Goal: Task Accomplishment & Management: Use online tool/utility

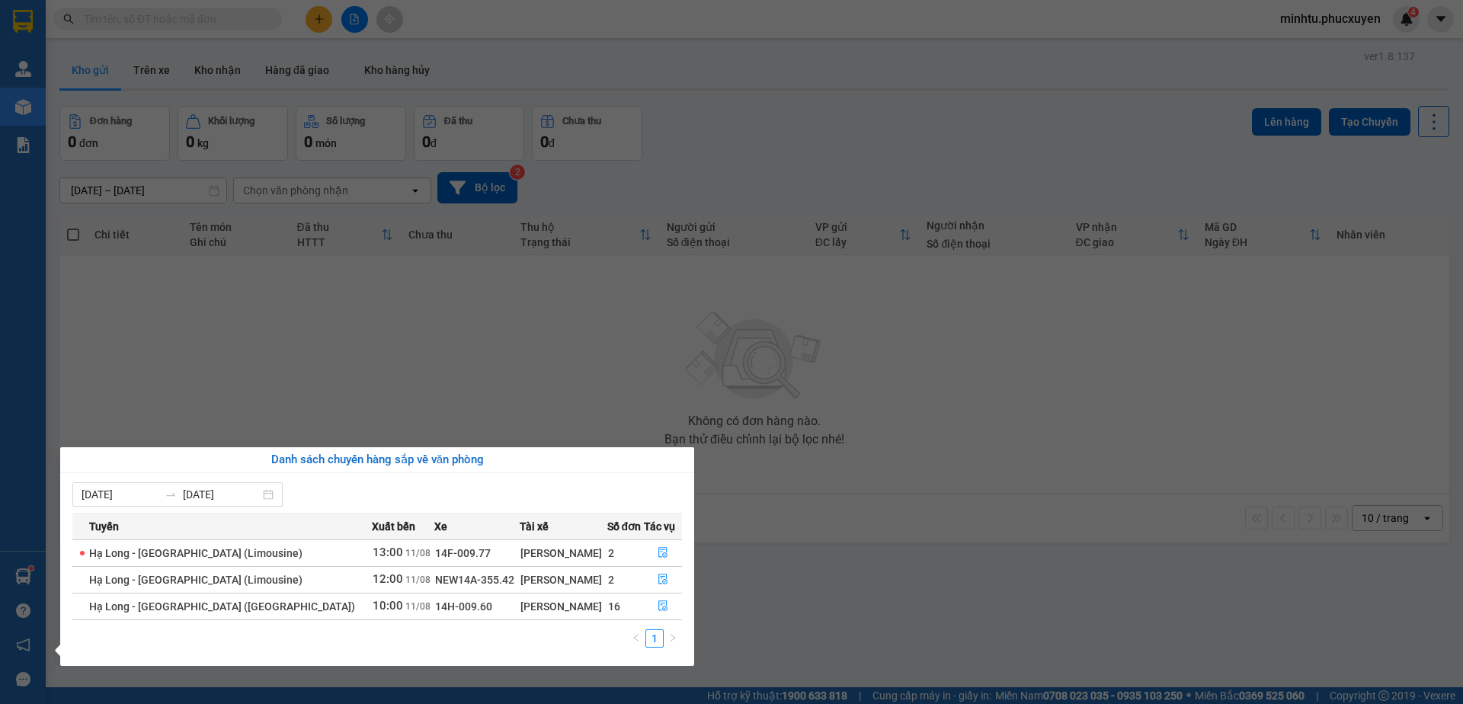
click at [8, 532] on div "Quản [PERSON_NAME] lý giao nhận mới Quản lý kiểm kho Kho hàng mới Báo cáo 11. B…" at bounding box center [23, 352] width 46 height 704
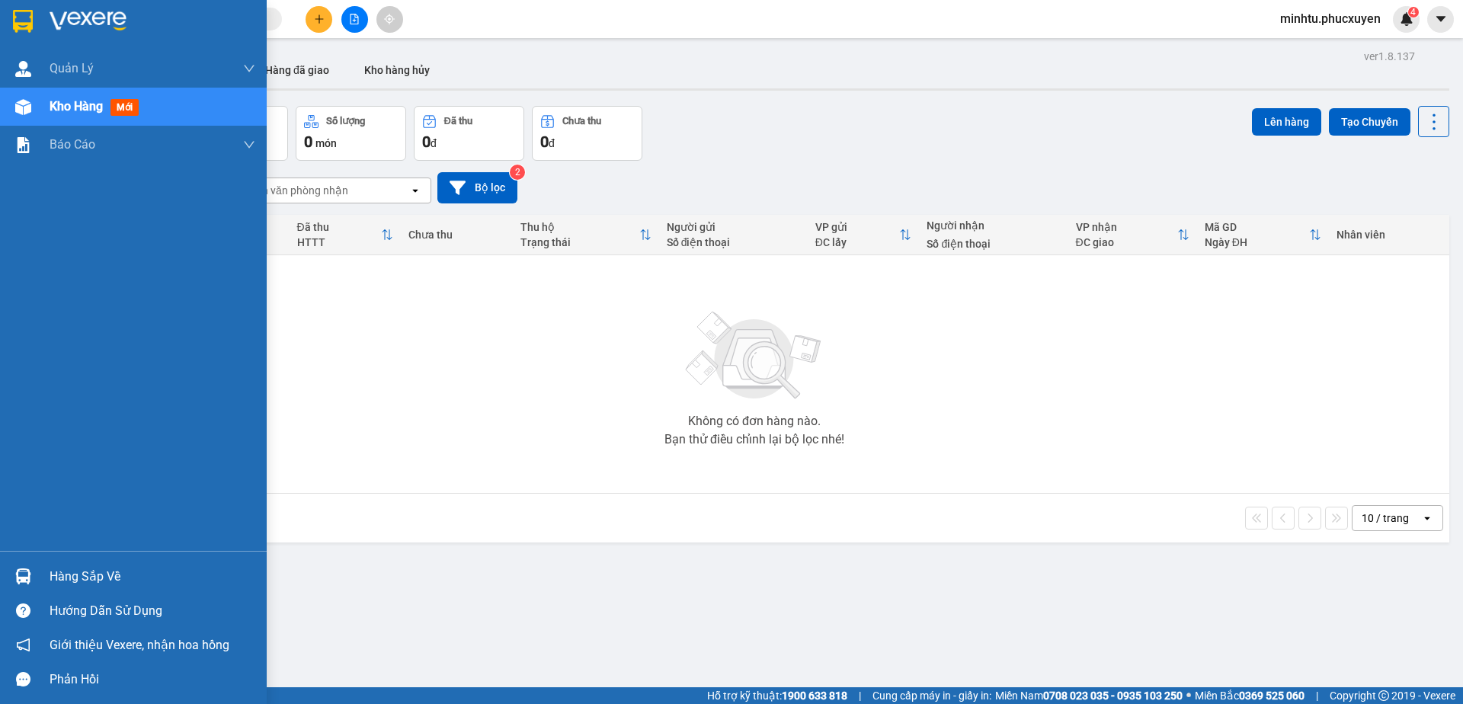
click at [38, 575] on div "Hàng sắp về" at bounding box center [133, 576] width 267 height 34
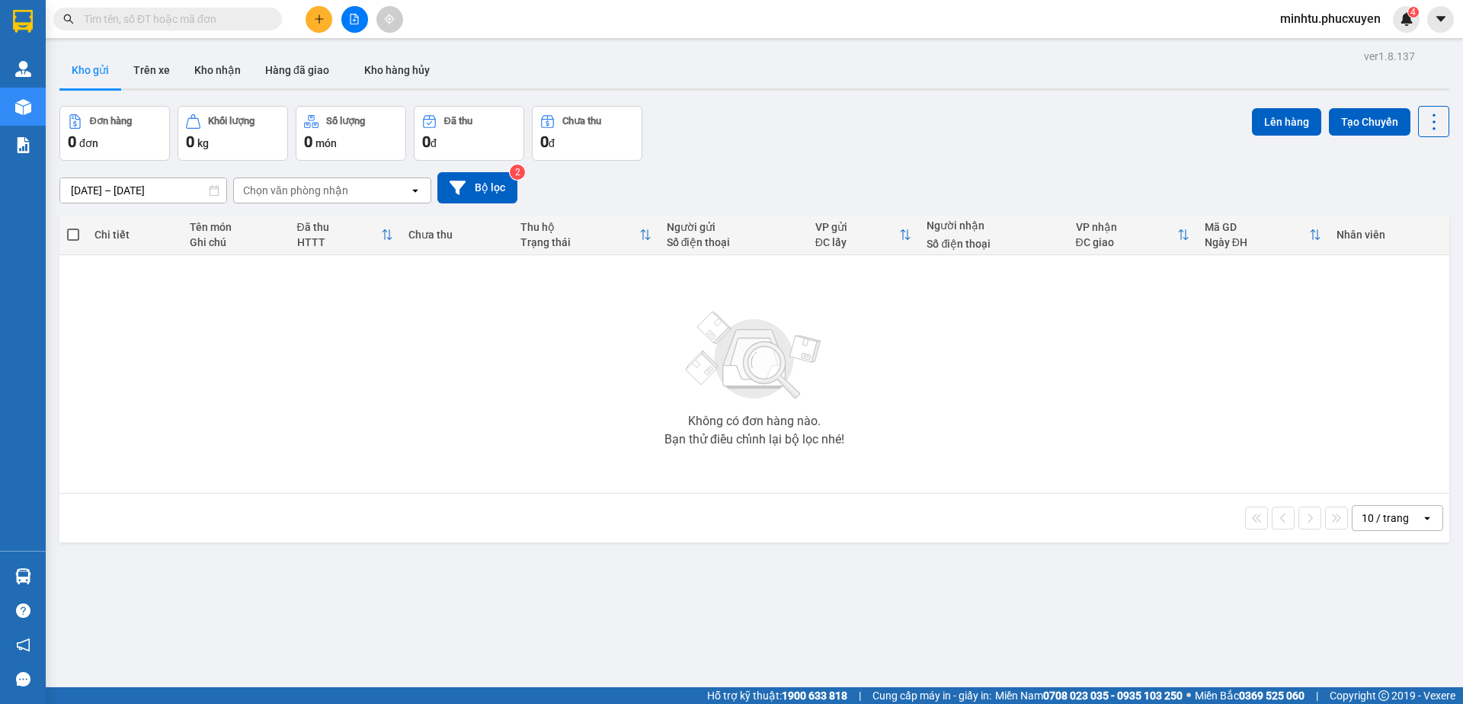
click at [668, 405] on section "Kết quả tìm kiếm ( 0 ) Bộ lọc 01/07 - 10/08 No Data minhtu.[PERSON_NAME] 4 [PER…" at bounding box center [731, 352] width 1463 height 704
click at [225, 70] on button "Kho nhận" at bounding box center [217, 70] width 71 height 37
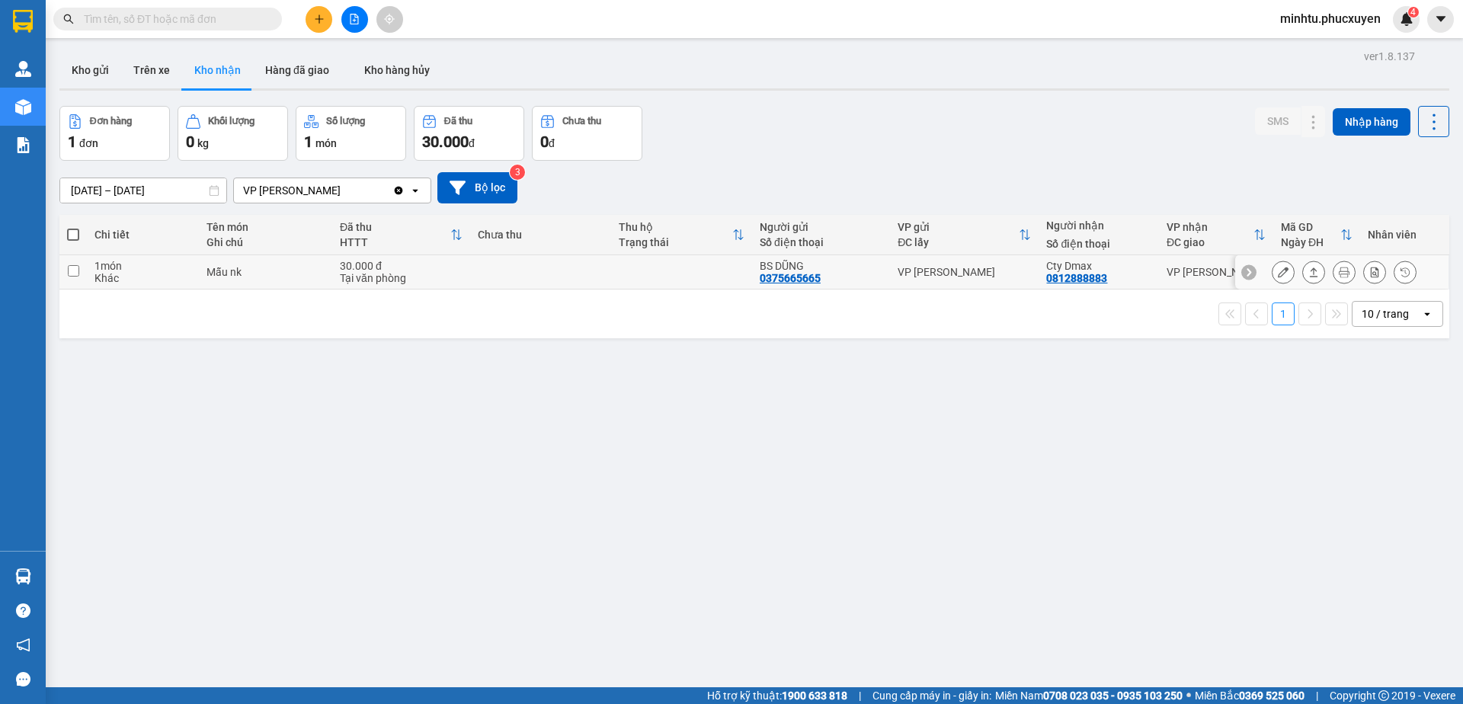
click at [1273, 279] on button at bounding box center [1283, 272] width 21 height 27
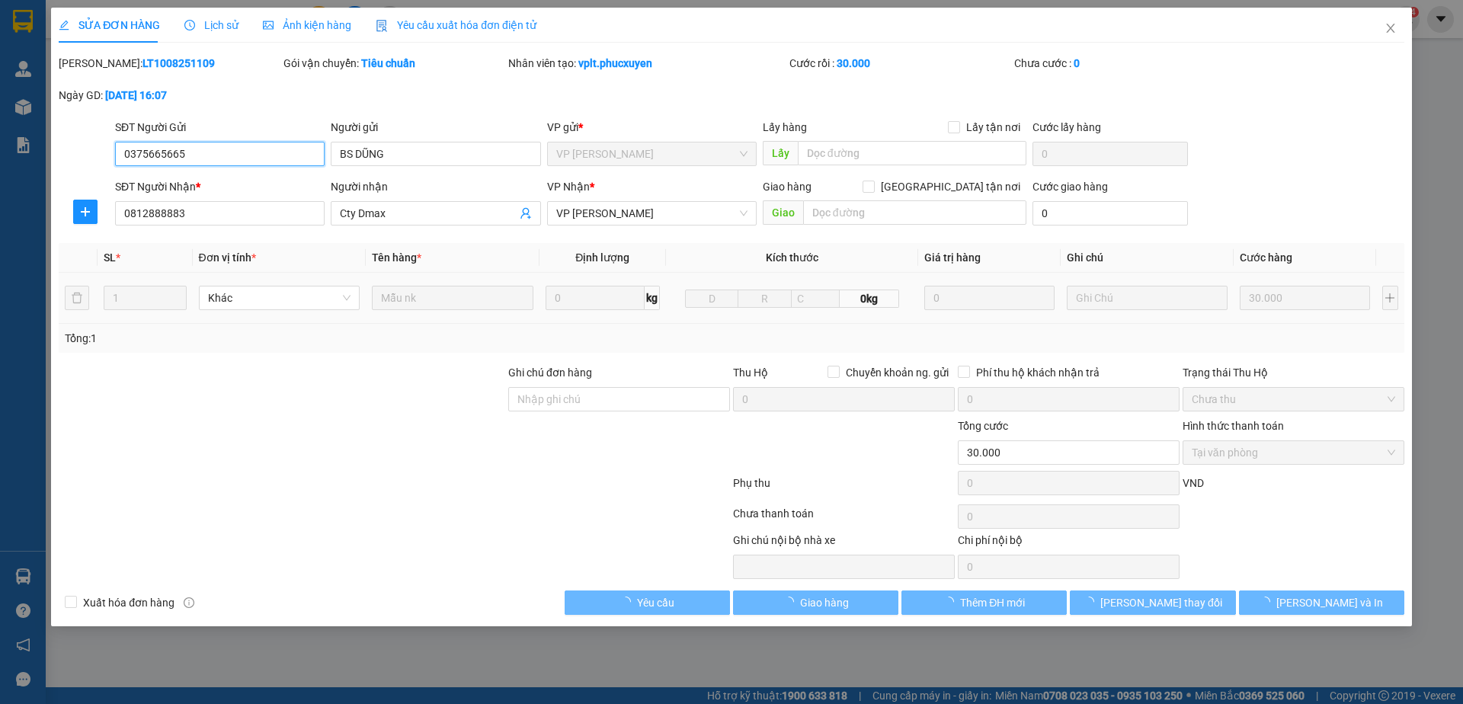
type input "0375665665"
type input "BS DŨNG"
type input "0812888883"
type input "Cty Dmax"
type input "30.000"
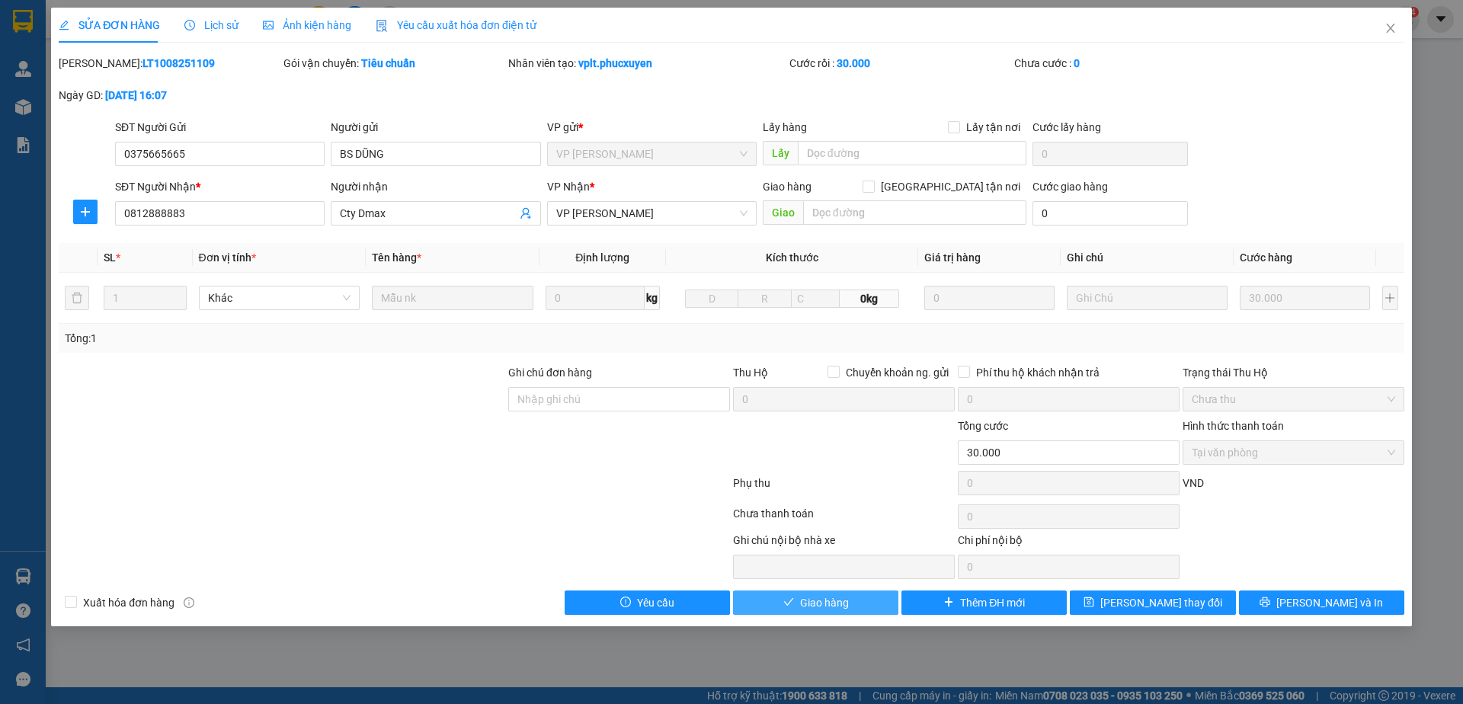
click at [824, 606] on span "Giao hàng" at bounding box center [824, 603] width 49 height 17
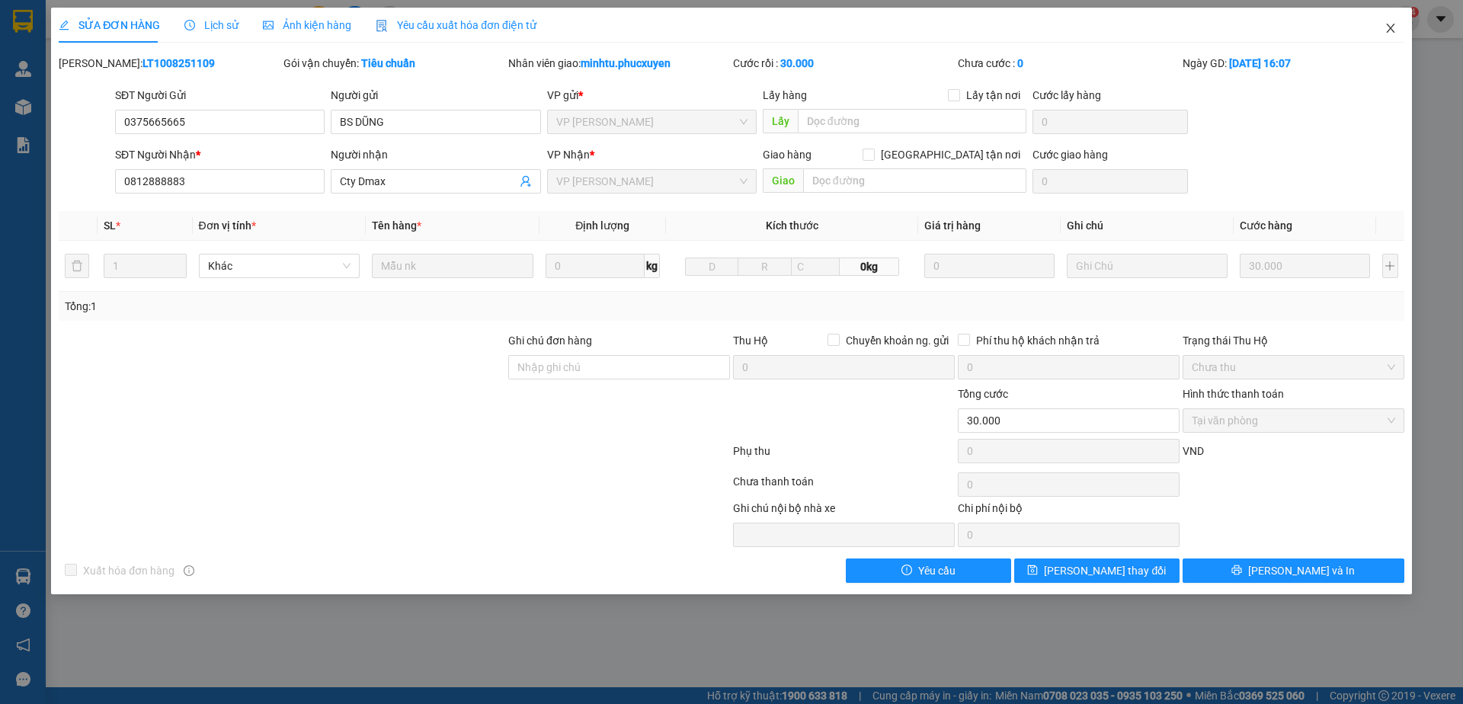
click at [1392, 40] on span "Close" at bounding box center [1391, 29] width 43 height 43
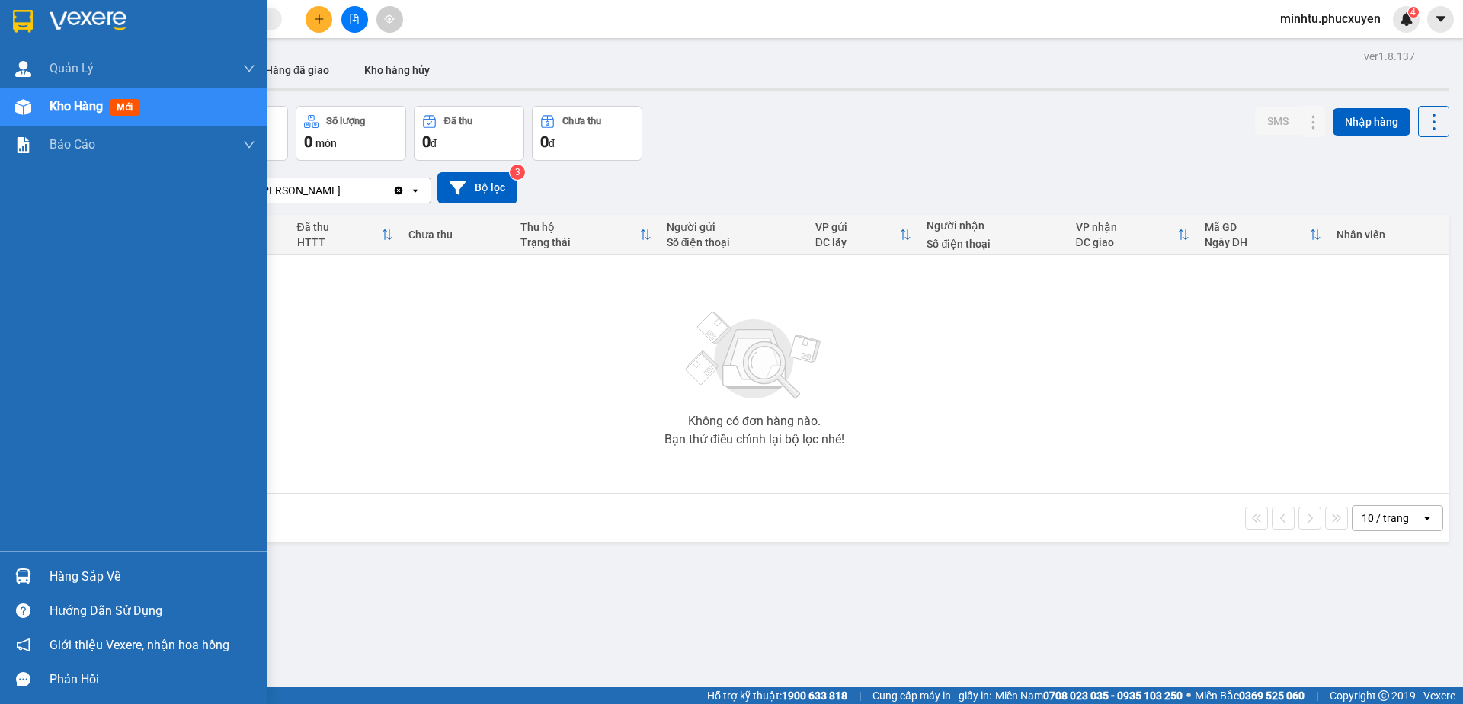
click at [29, 565] on div at bounding box center [23, 576] width 27 height 27
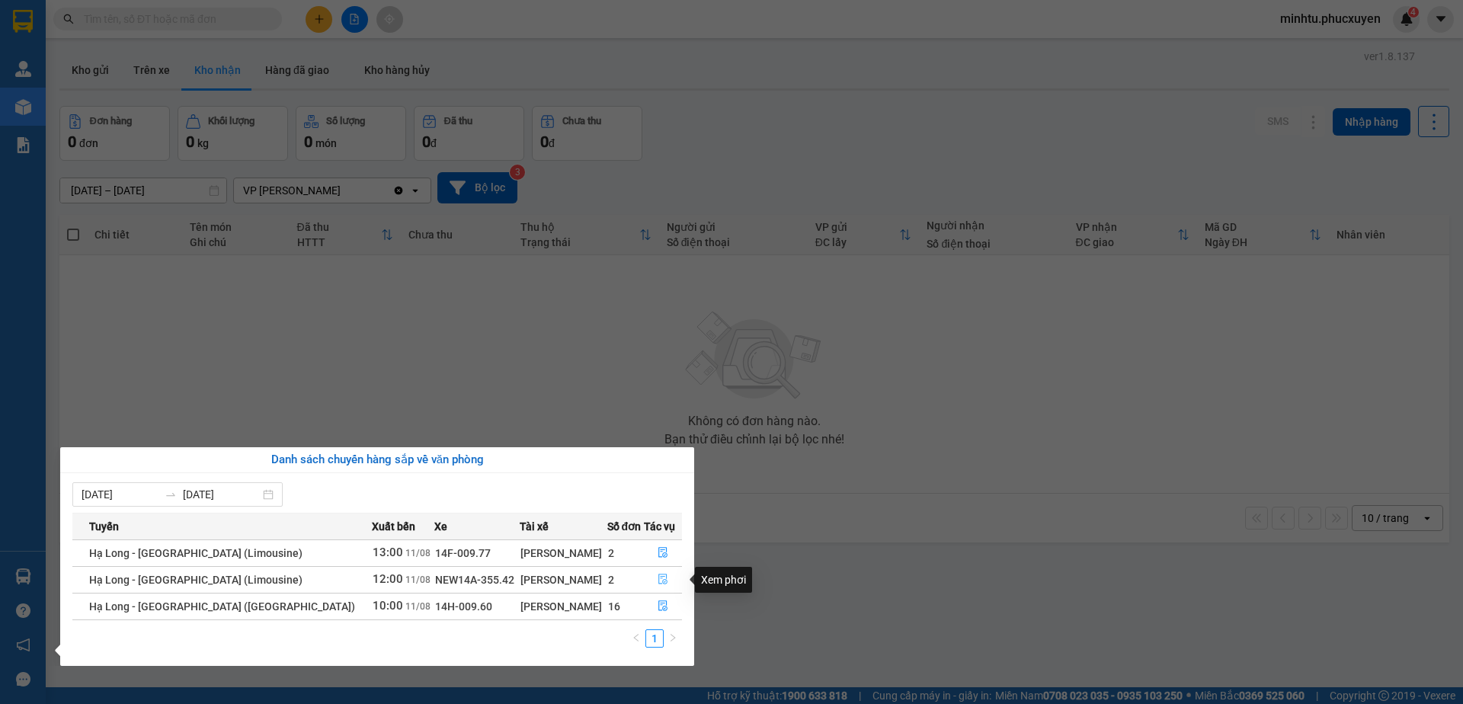
click at [658, 575] on icon "file-done" at bounding box center [663, 579] width 11 height 11
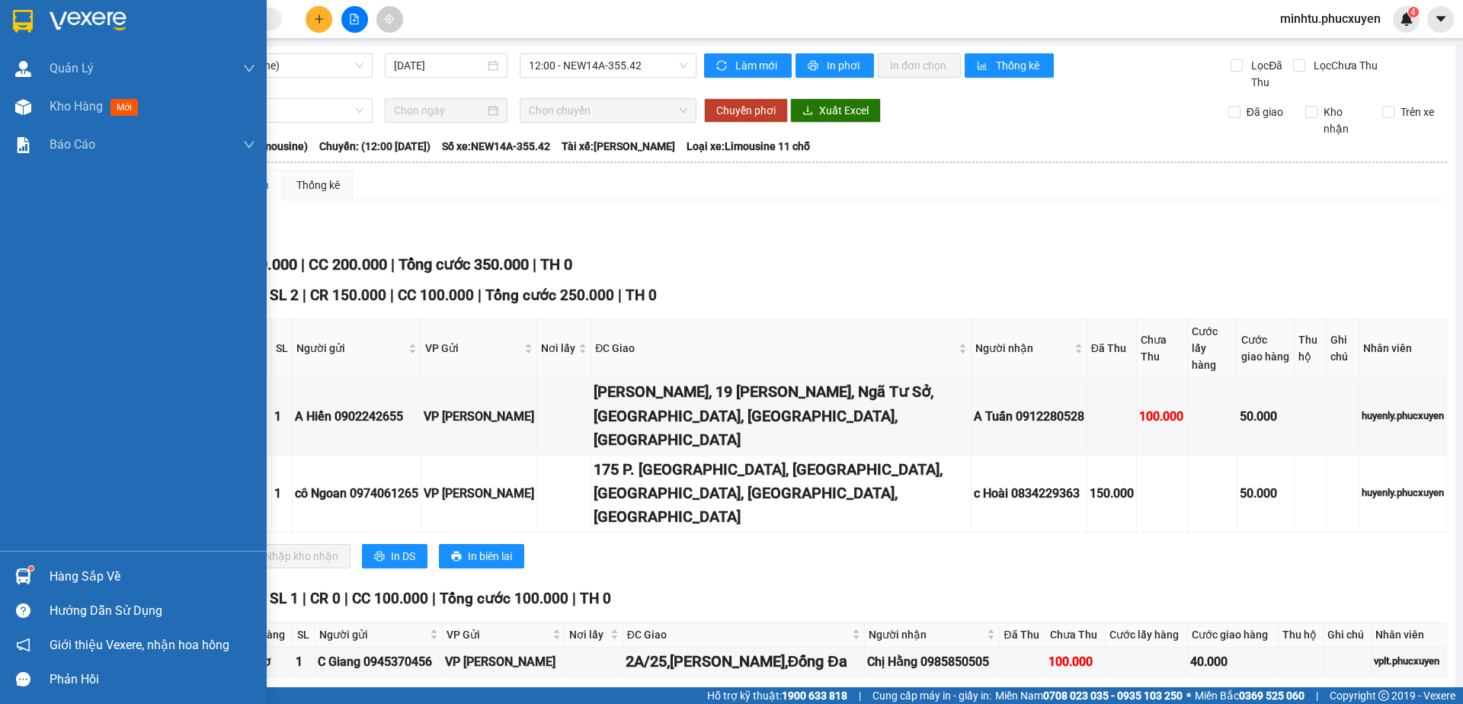
click at [40, 575] on div "Hàng sắp về" at bounding box center [133, 576] width 267 height 34
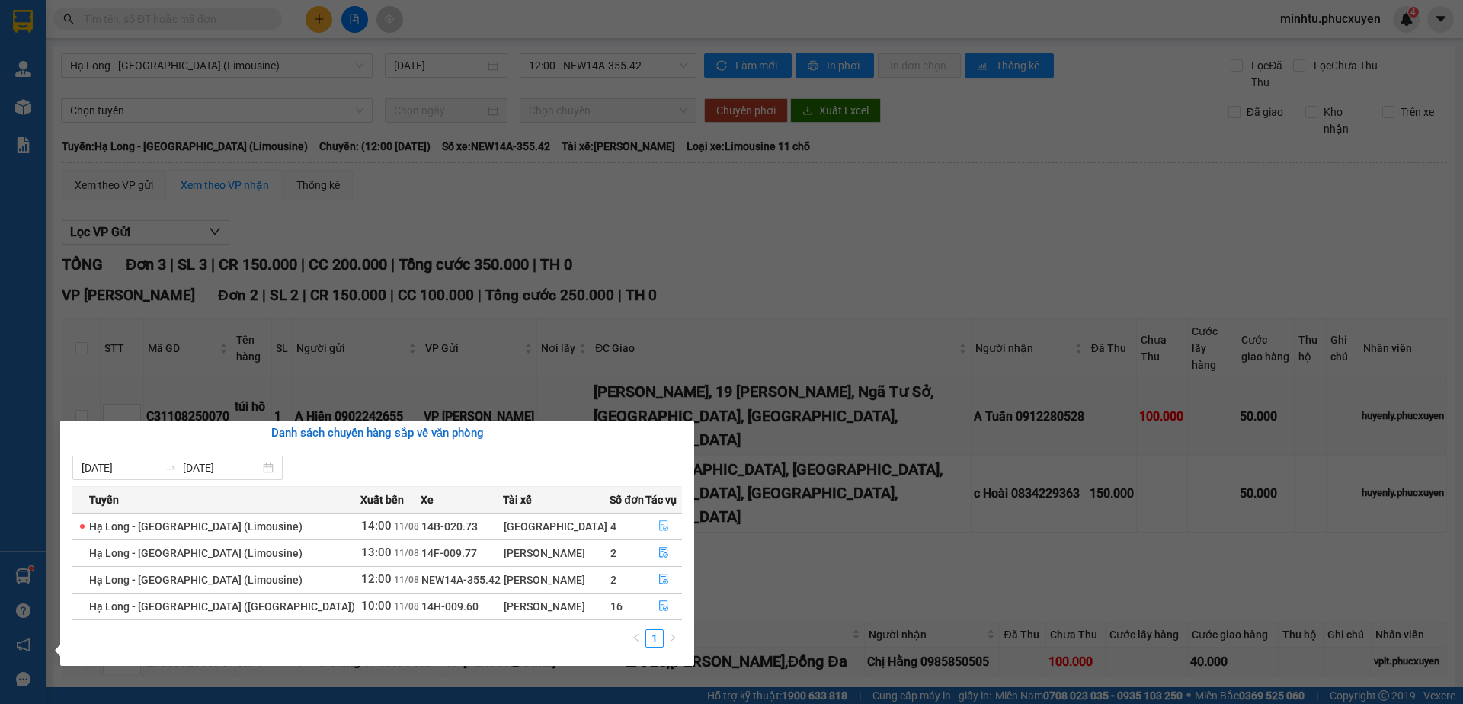
click at [659, 524] on icon "file-done" at bounding box center [664, 526] width 11 height 11
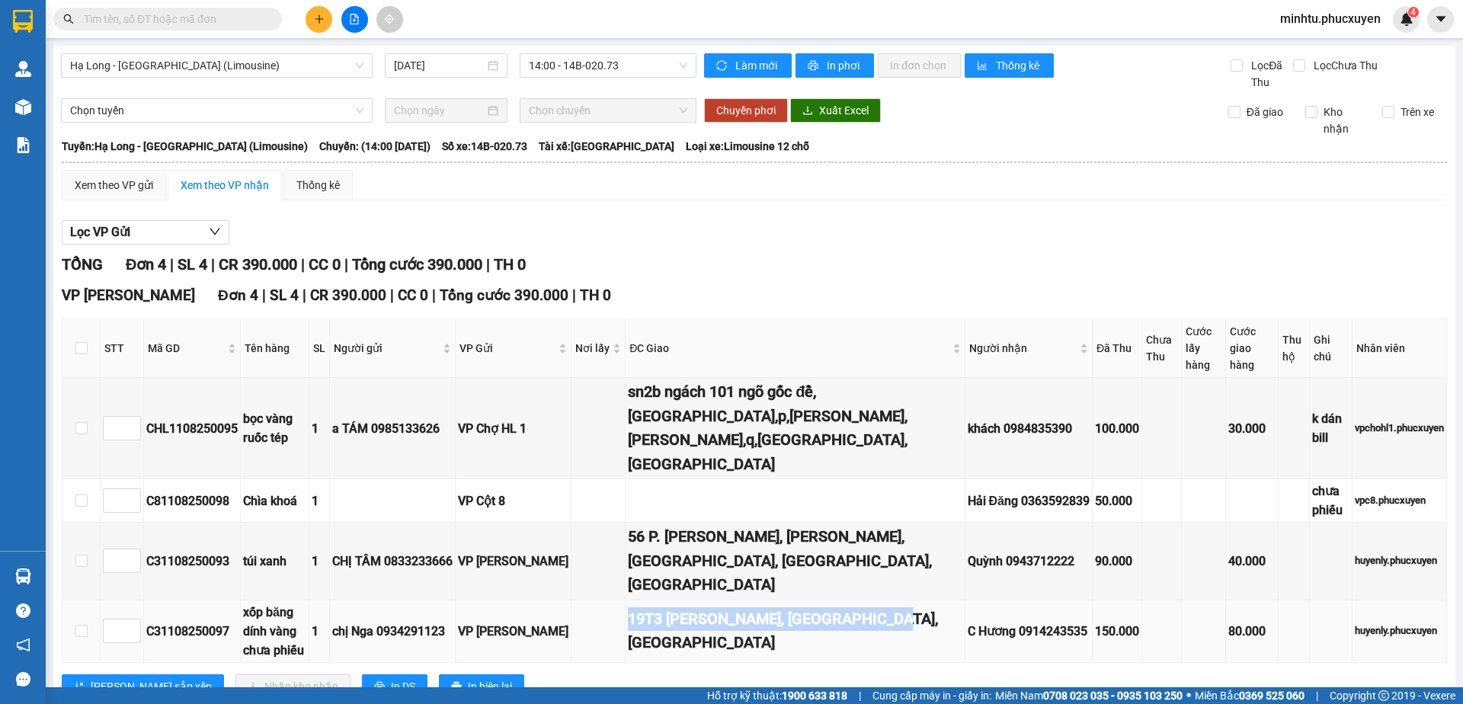
drag, startPoint x: 613, startPoint y: 584, endPoint x: 910, endPoint y: 605, distance: 298.0
click at [910, 605] on tr "C31108250097 xốp băng dính vàng chưa phiếu 1 chị Nga 0934291123 VP [PERSON_NAME…" at bounding box center [755, 632] width 1385 height 63
click at [890, 623] on div "VP [GEOGRAPHIC_DATA] 4 | SL 4 | CR 390.000 | CC 0 | Tổng cước 390.000 | TH 0 ST…" at bounding box center [755, 497] width 1386 height 426
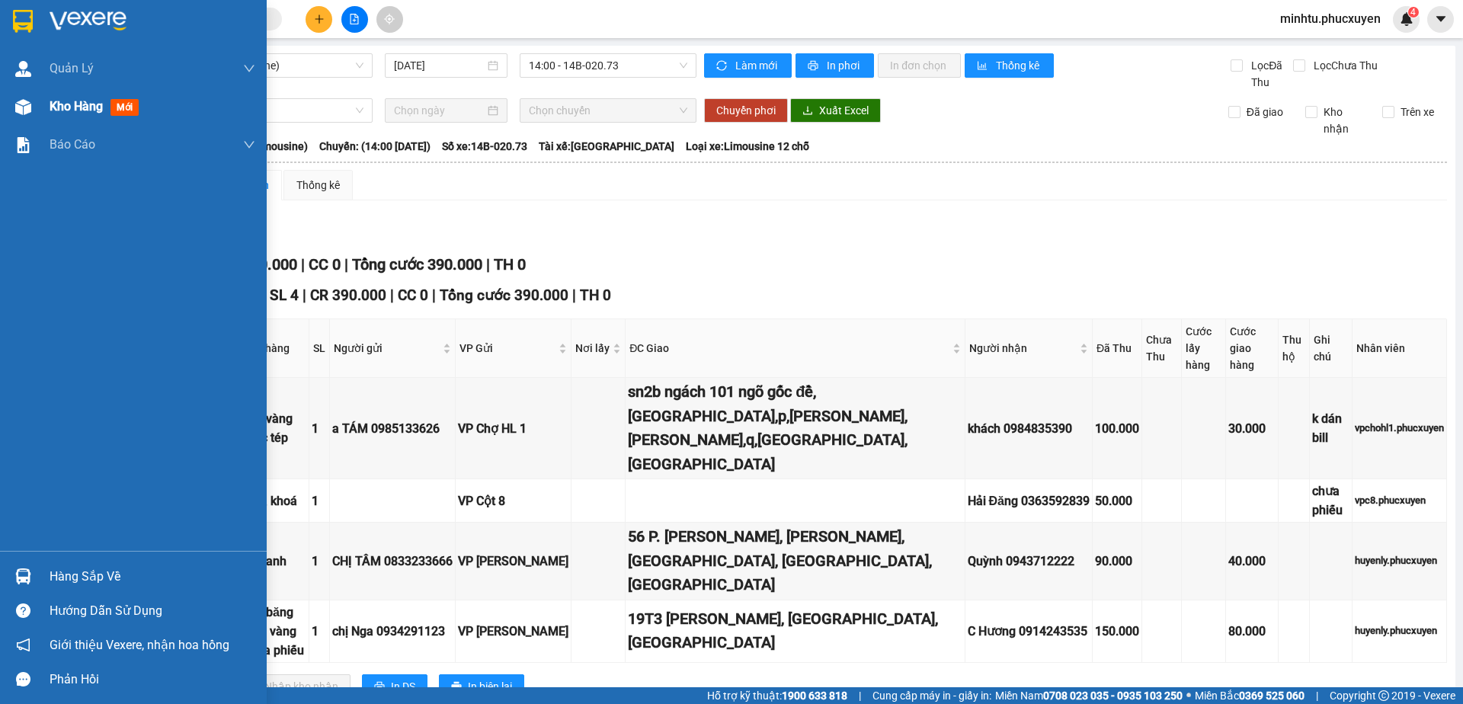
click at [49, 94] on div "Kho hàng mới" at bounding box center [133, 107] width 267 height 38
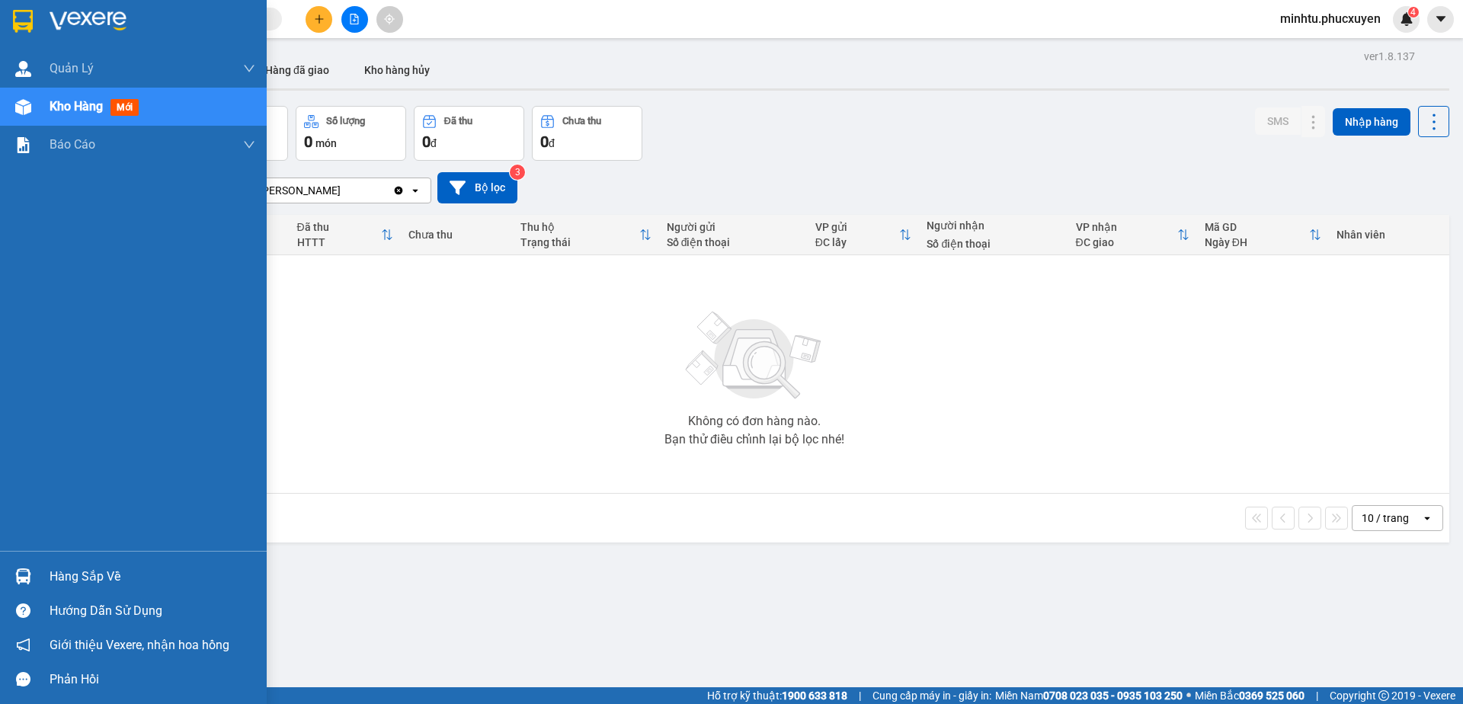
click at [47, 580] on div "Hàng sắp về" at bounding box center [133, 576] width 267 height 34
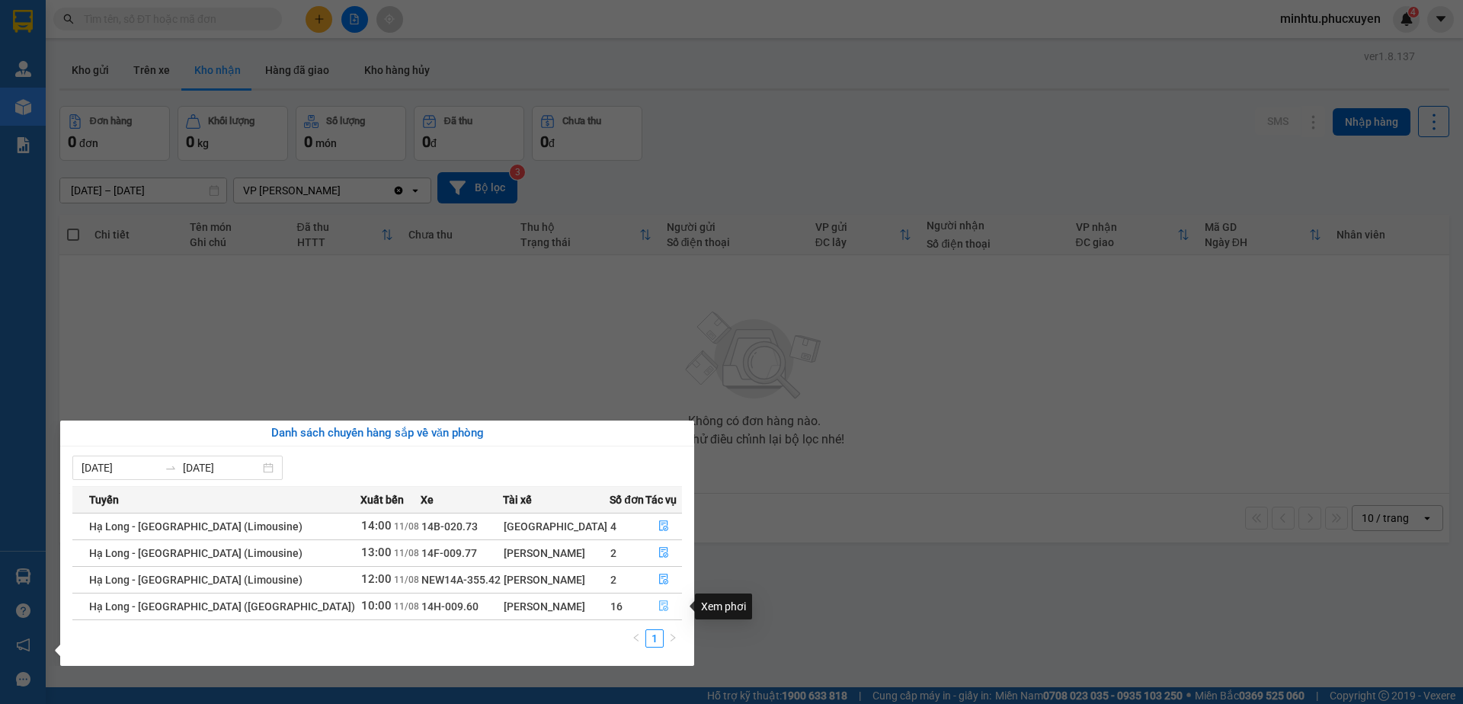
click at [659, 606] on icon "file-done" at bounding box center [664, 606] width 11 height 11
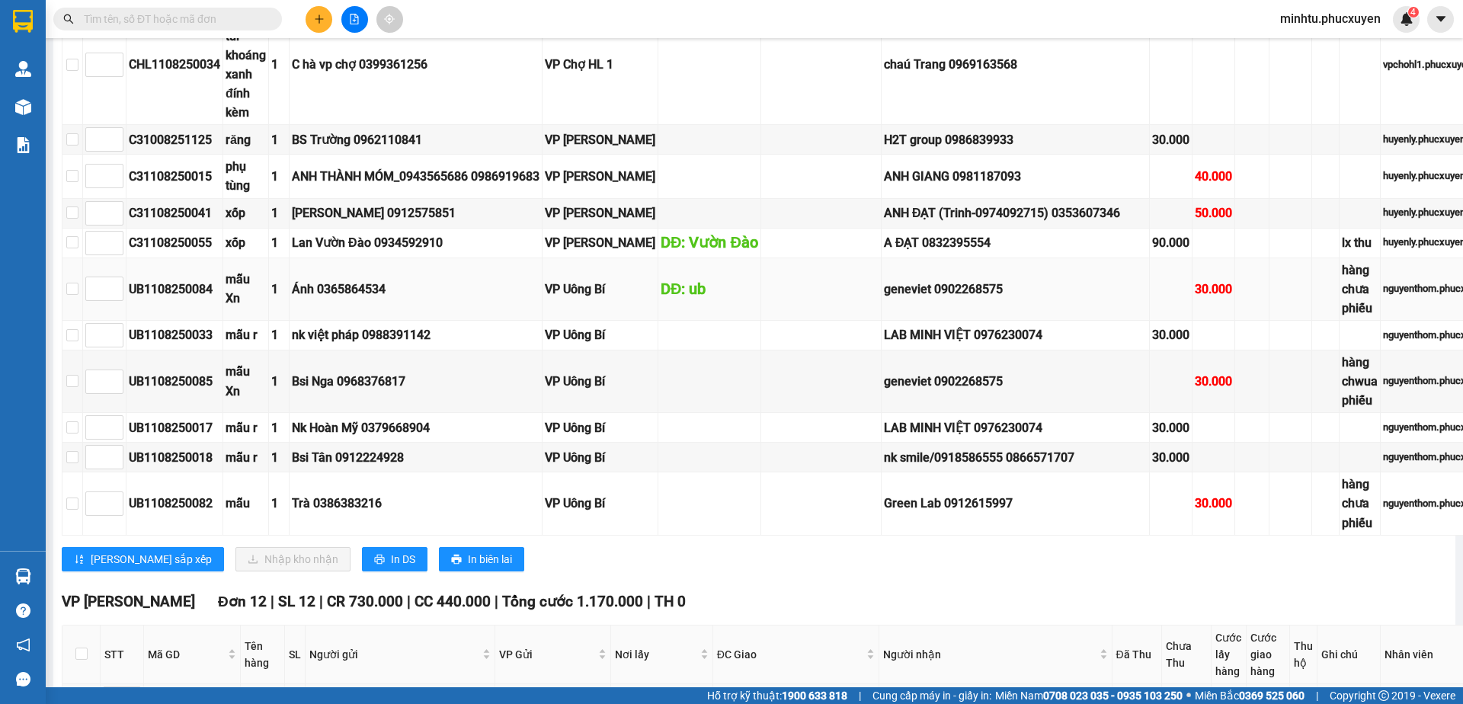
scroll to position [610, 0]
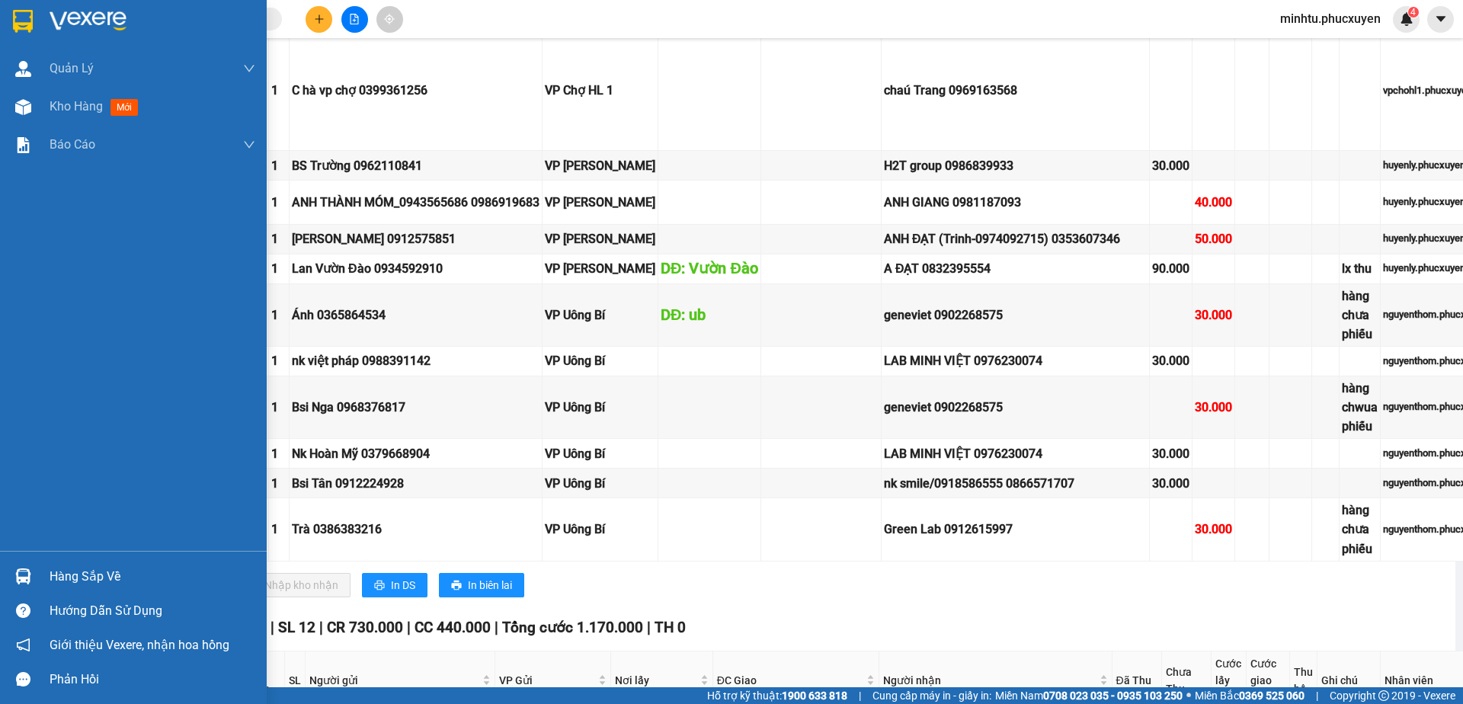
click at [6, 574] on div "Hàng sắp về" at bounding box center [133, 576] width 267 height 34
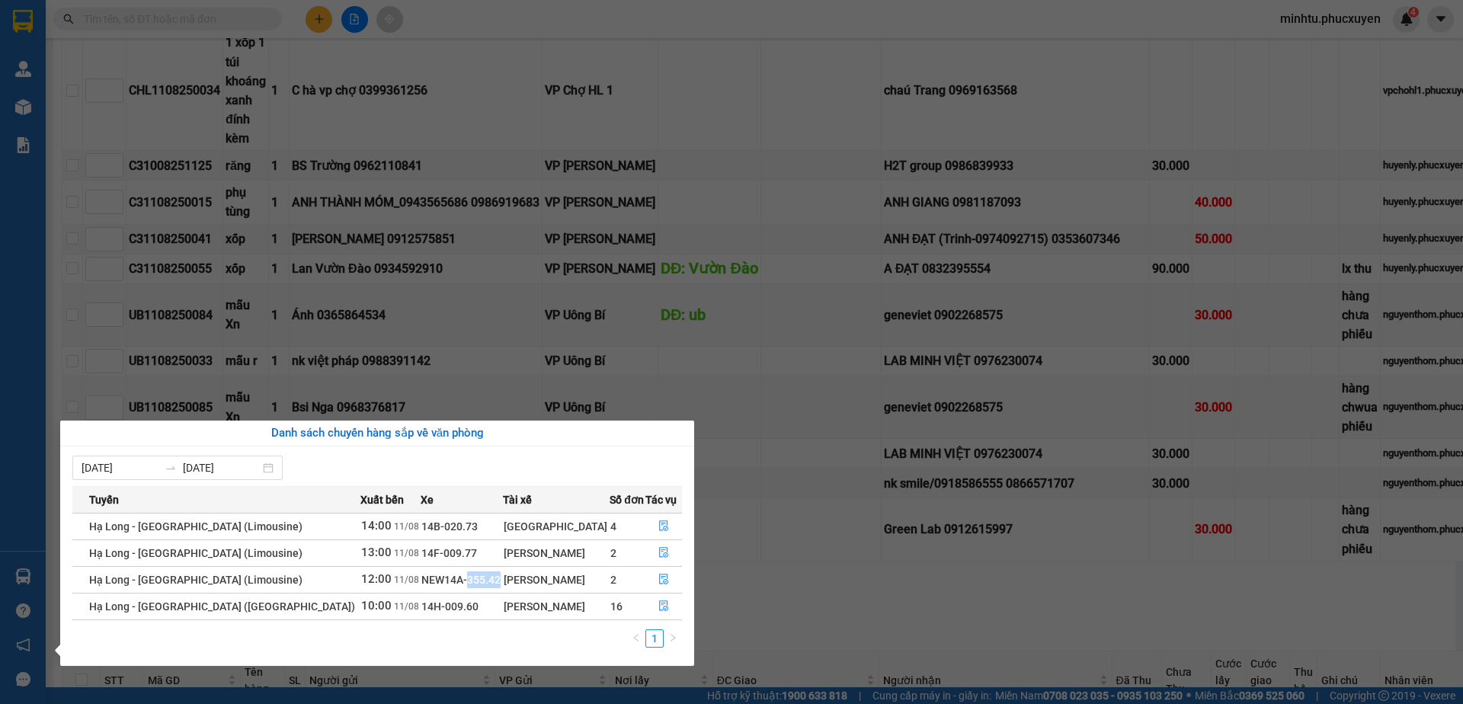
drag, startPoint x: 414, startPoint y: 580, endPoint x: 471, endPoint y: 579, distance: 57.2
click at [471, 579] on td "NEW14A-355.42" at bounding box center [462, 579] width 82 height 27
copy span "355.42"
click at [601, 200] on section "Kết quả tìm kiếm ( 0 ) Bộ lọc 01/07 - 10/08 No Data minhtu.[PERSON_NAME] 4 [PER…" at bounding box center [731, 352] width 1463 height 704
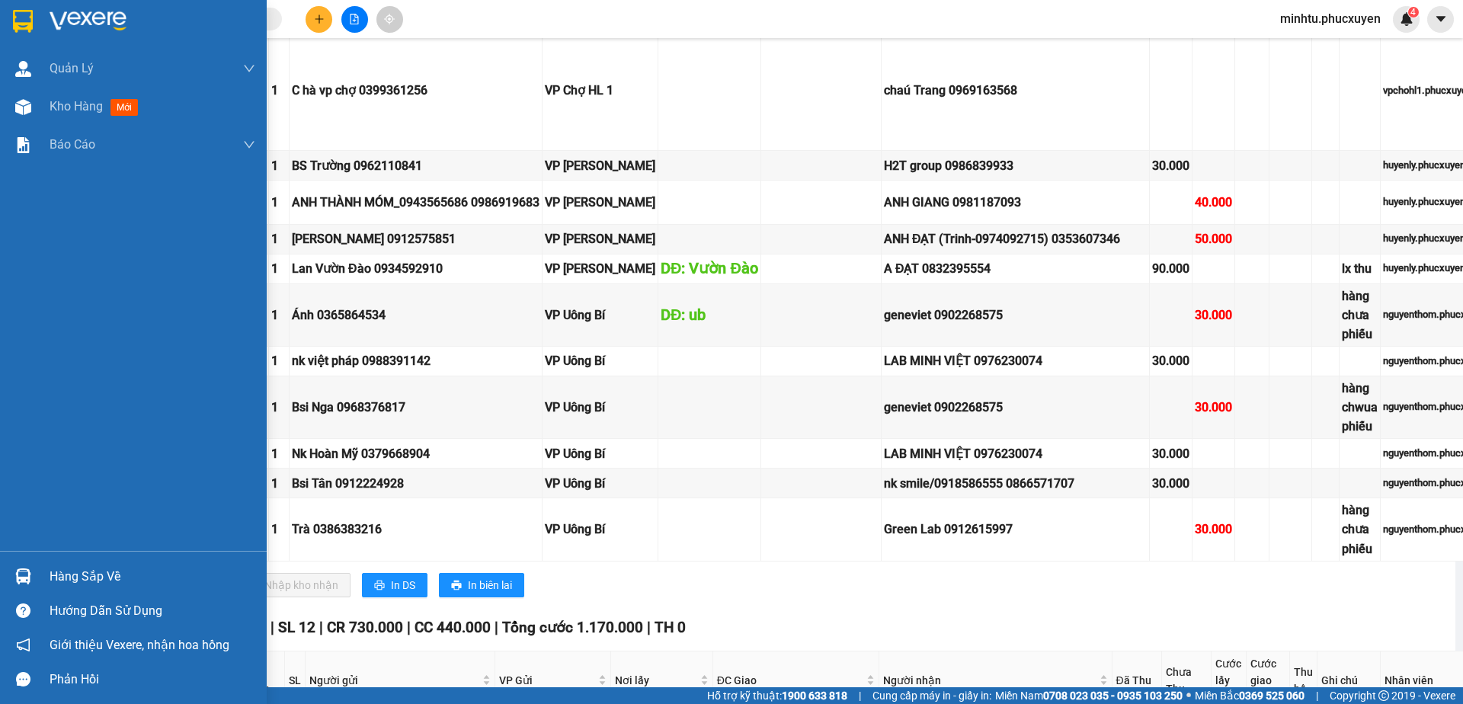
click at [39, 569] on div "Hàng sắp về" at bounding box center [133, 576] width 267 height 34
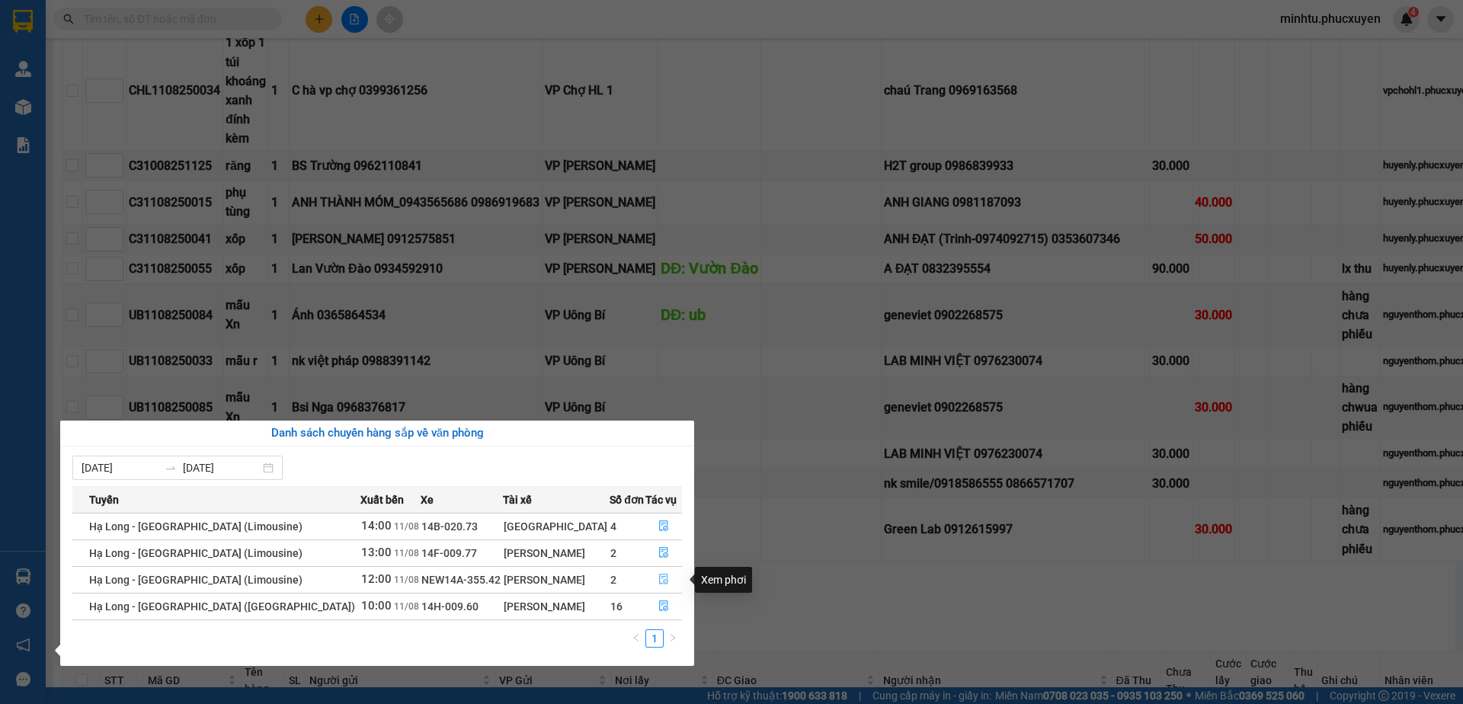
click at [663, 577] on button "button" at bounding box center [664, 580] width 36 height 24
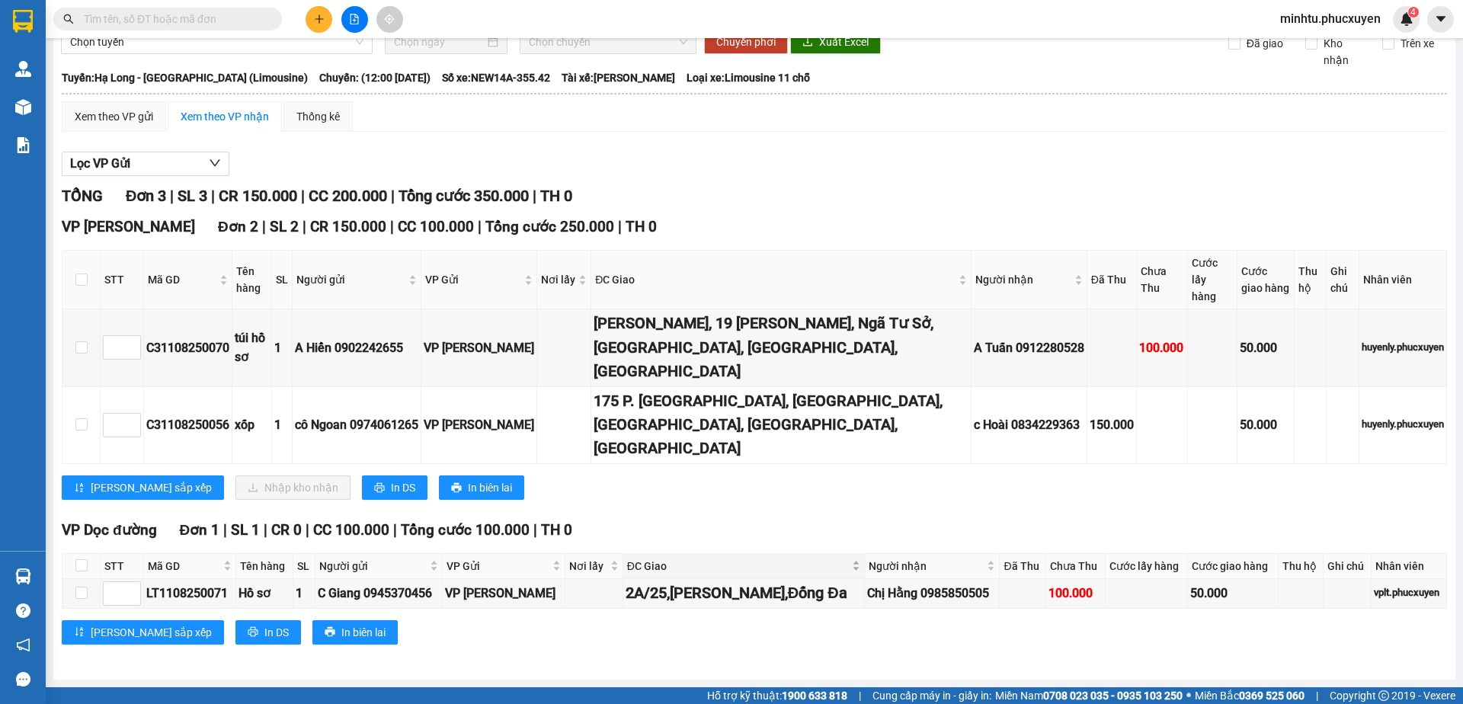
scroll to position [4, 0]
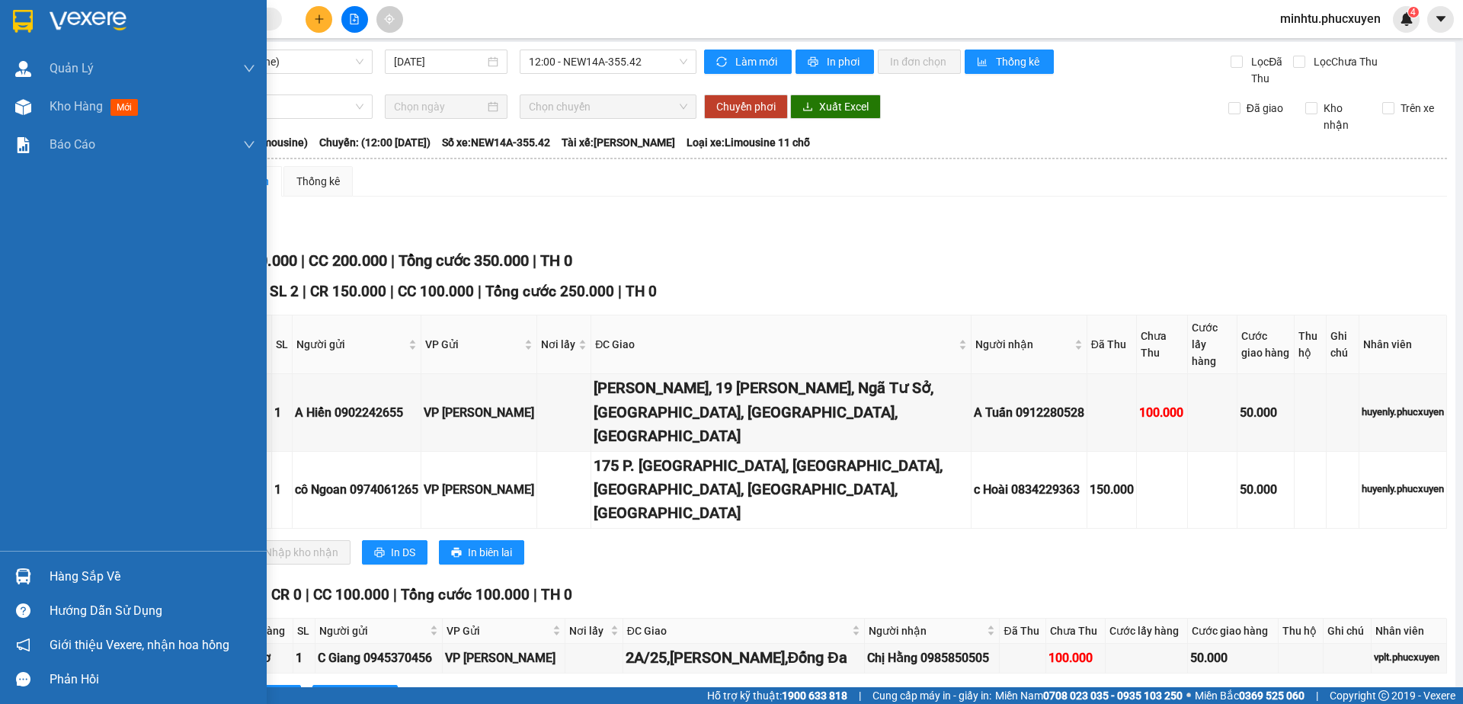
click at [0, 571] on div "Hàng sắp về" at bounding box center [133, 576] width 267 height 34
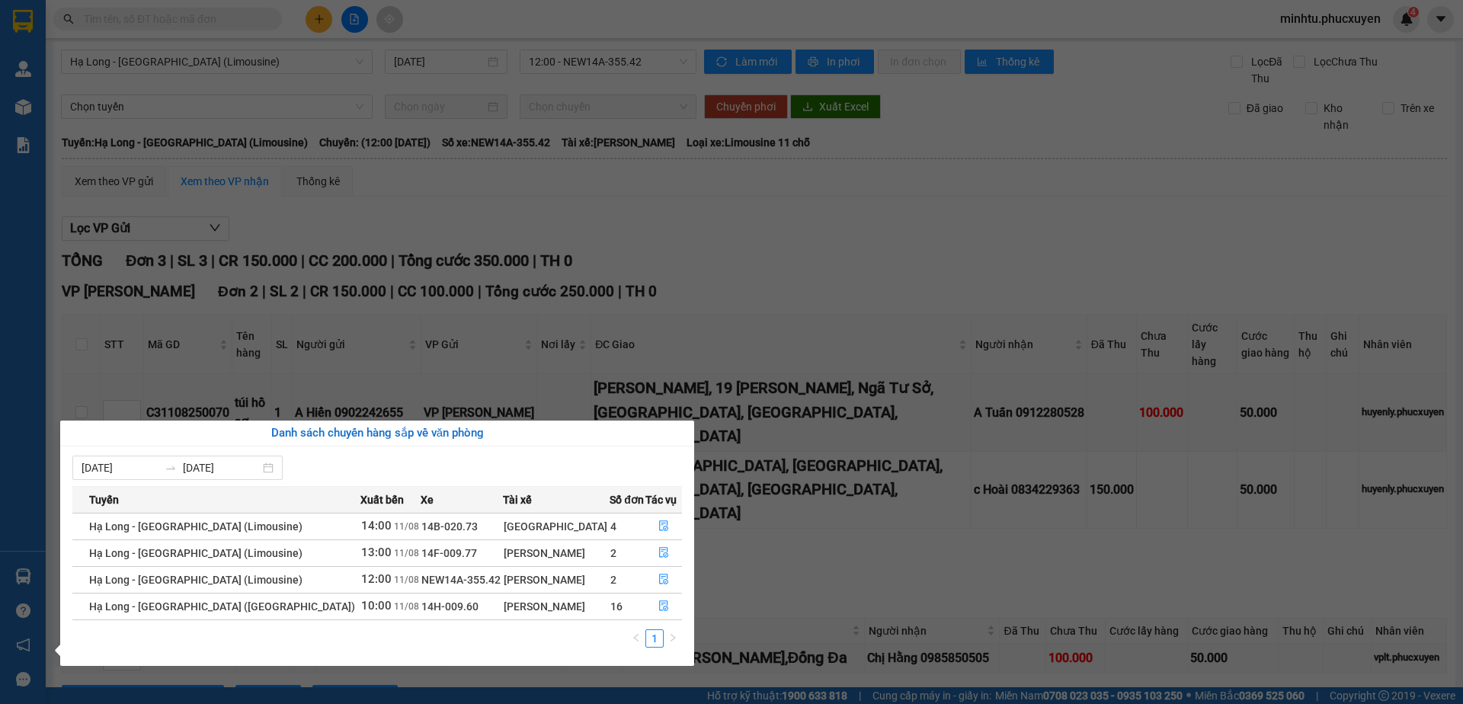
click at [926, 533] on section "Kết quả tìm kiếm ( 0 ) Bộ lọc 01/07 - 10/08 No Data minhtu.[PERSON_NAME] 4 [PER…" at bounding box center [731, 352] width 1463 height 704
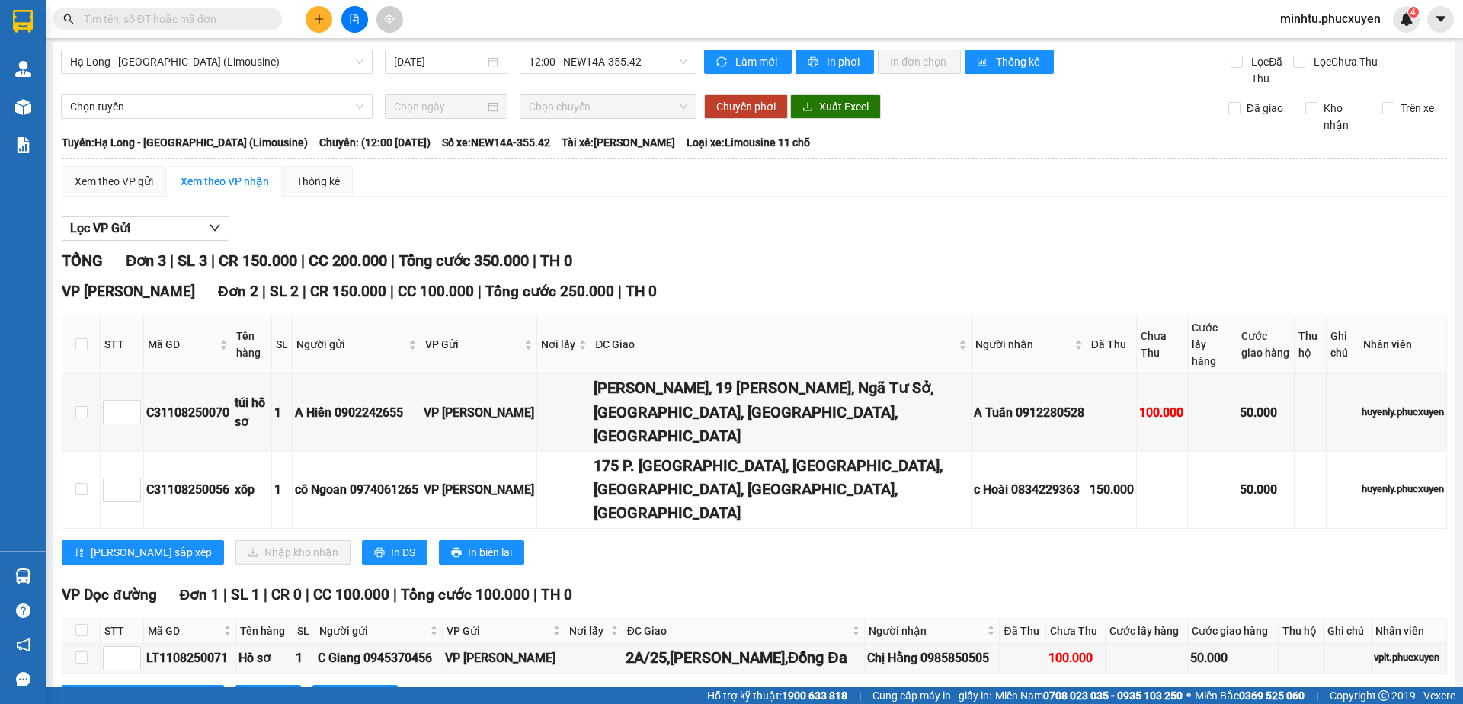
click at [1093, 207] on div "Xem theo VP gửi Xem theo VP nhận Thống kê Lọc VP Gửi TỔNG Đơn 3 | SL 3 | CR 15…" at bounding box center [755, 447] width 1386 height 563
click at [88, 332] on th at bounding box center [82, 345] width 38 height 59
click at [86, 483] on input "checkbox" at bounding box center [81, 489] width 12 height 12
checkbox input "true"
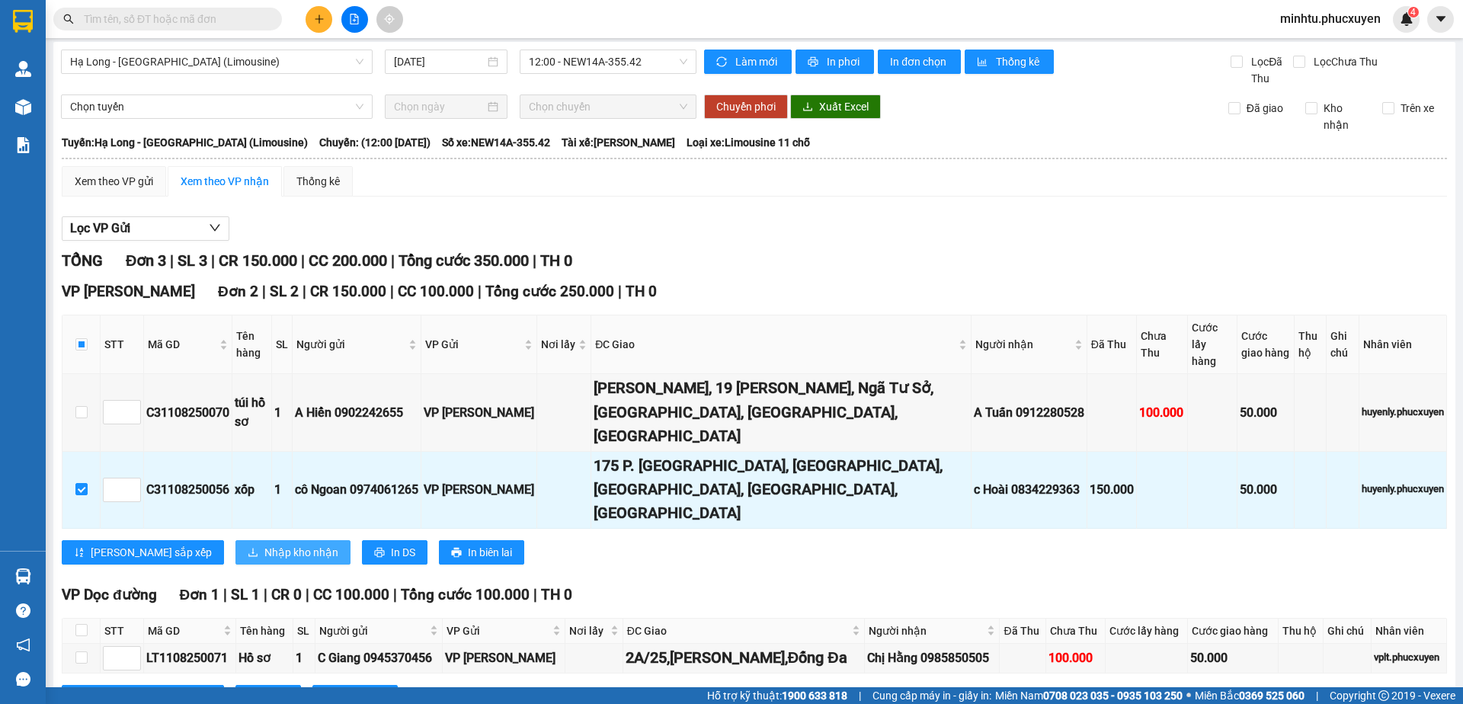
click at [236, 540] on button "Nhập kho nhận" at bounding box center [293, 552] width 115 height 24
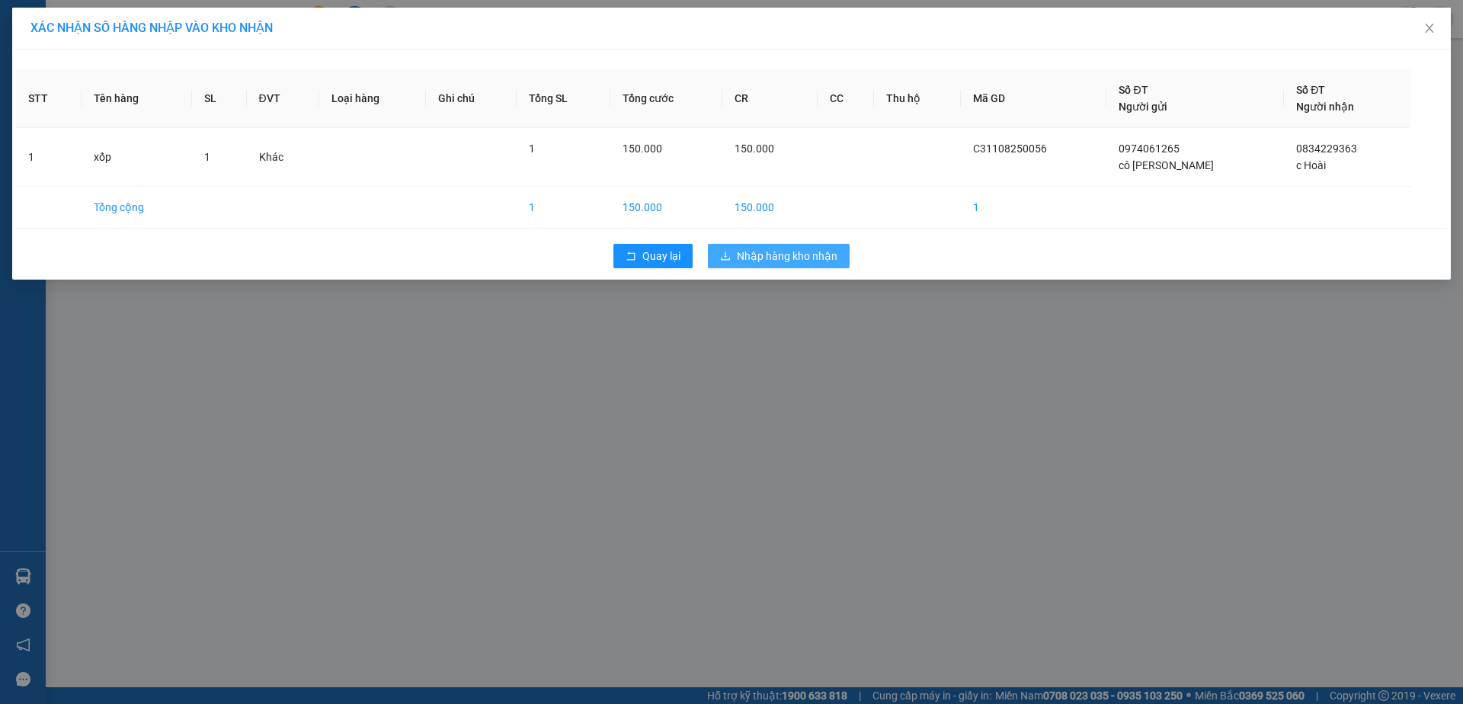
click at [791, 257] on span "Nhập hàng kho nhận" at bounding box center [787, 256] width 101 height 17
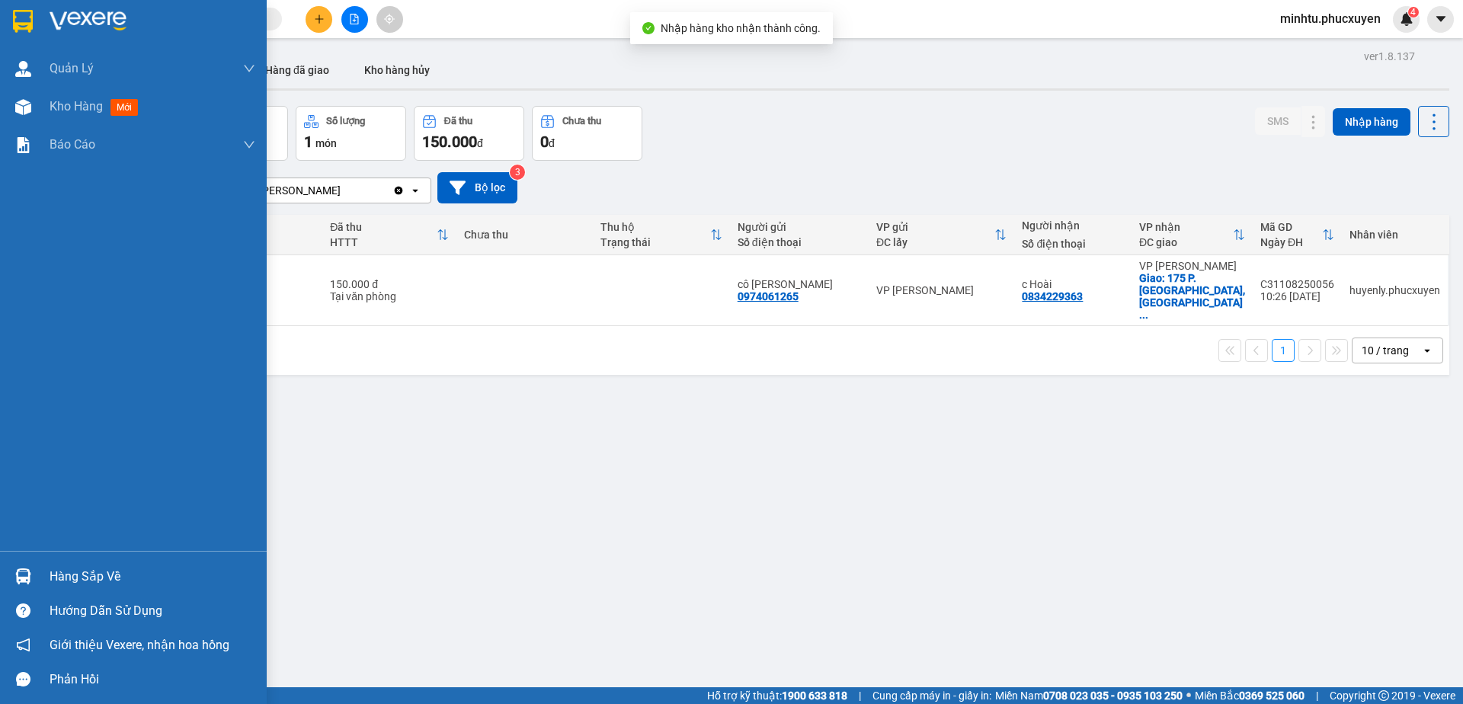
click at [35, 577] on div at bounding box center [23, 576] width 27 height 27
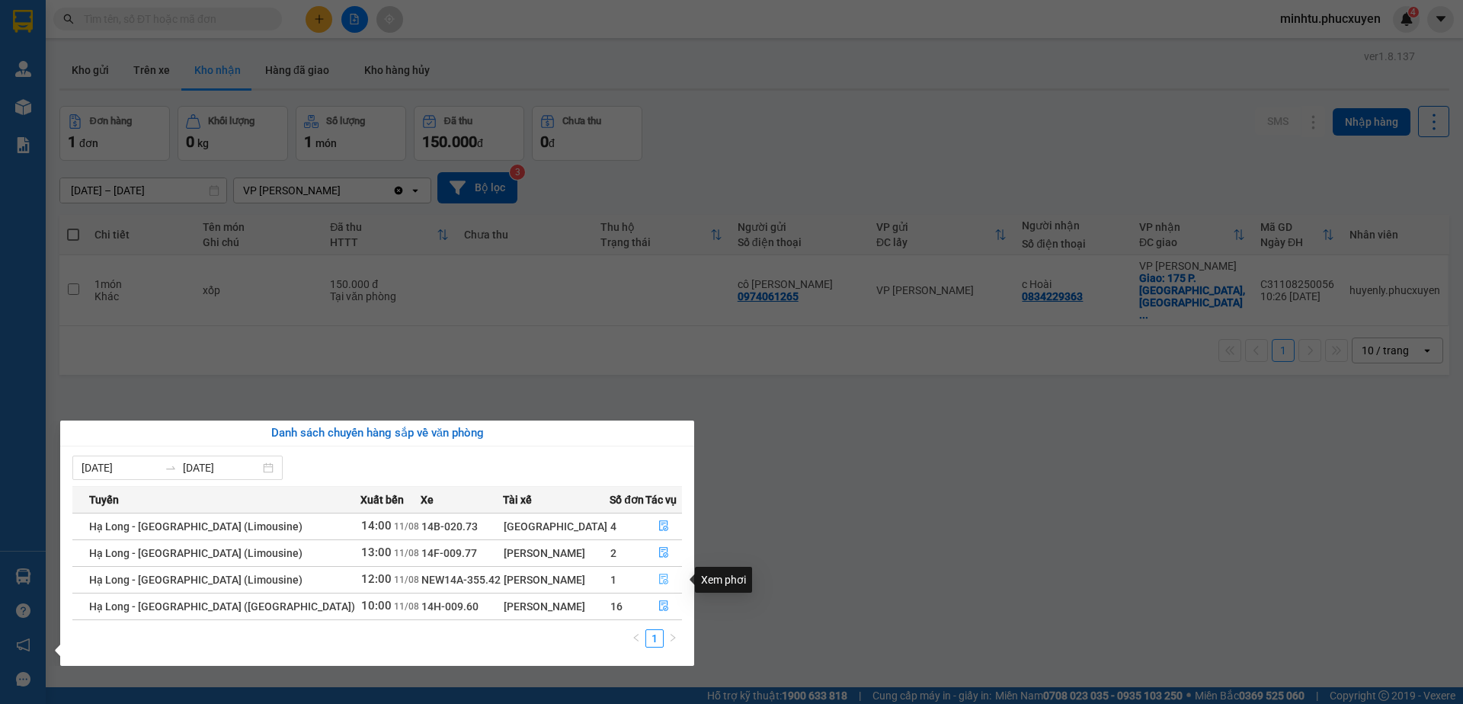
click at [659, 583] on icon "file-done" at bounding box center [664, 579] width 11 height 11
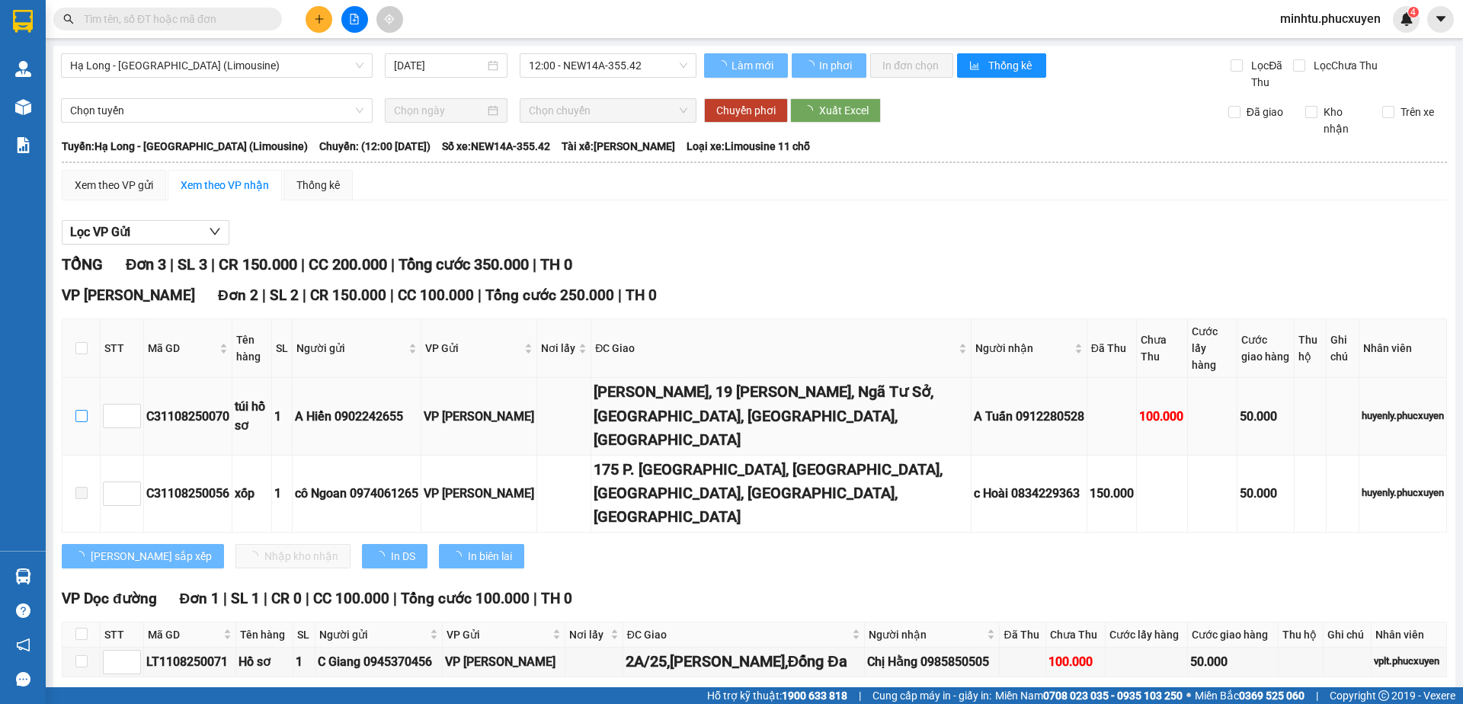
click at [82, 410] on input "checkbox" at bounding box center [81, 416] width 12 height 12
click at [264, 548] on span "Nhập kho nhận" at bounding box center [301, 556] width 74 height 17
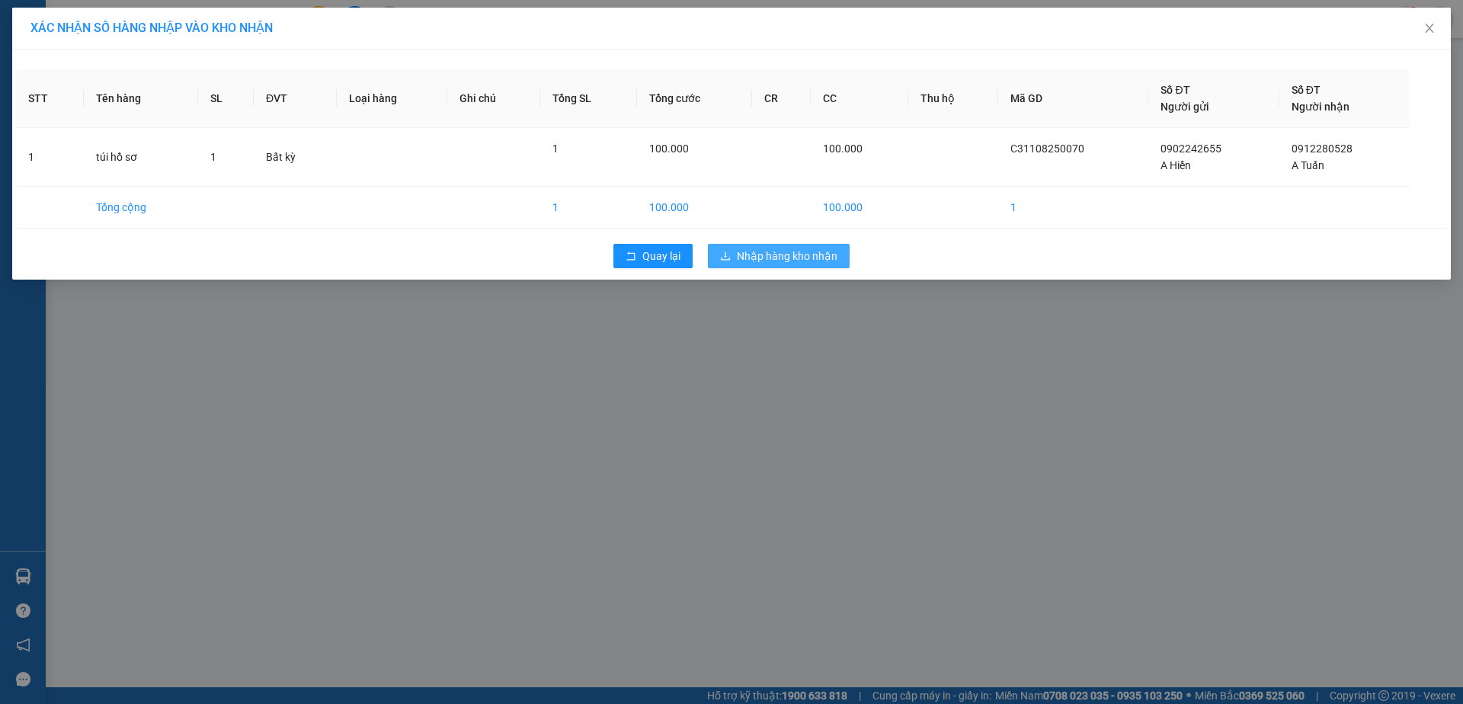
click at [790, 255] on span "Nhập hàng kho nhận" at bounding box center [787, 256] width 101 height 17
